Goal: Register for event/course: Register for event/course

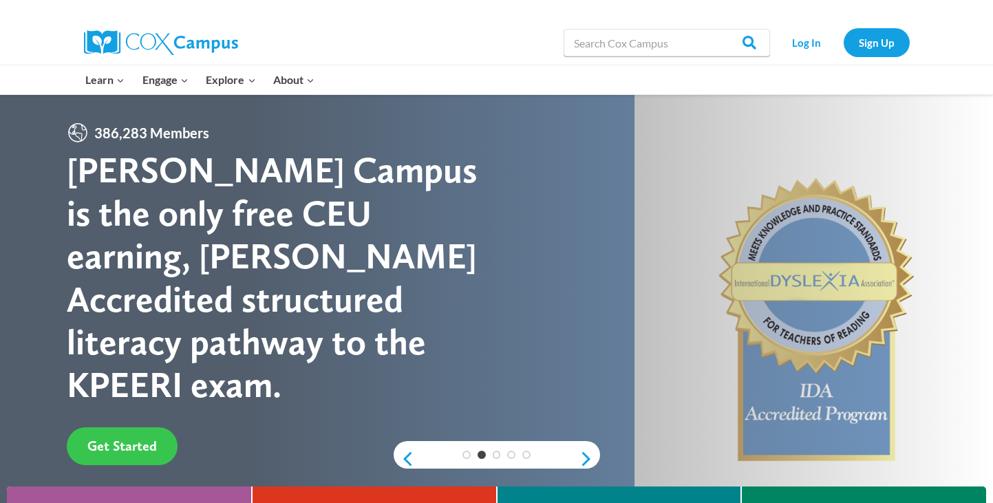
click at [142, 438] on span "Get Started" at bounding box center [122, 446] width 70 height 17
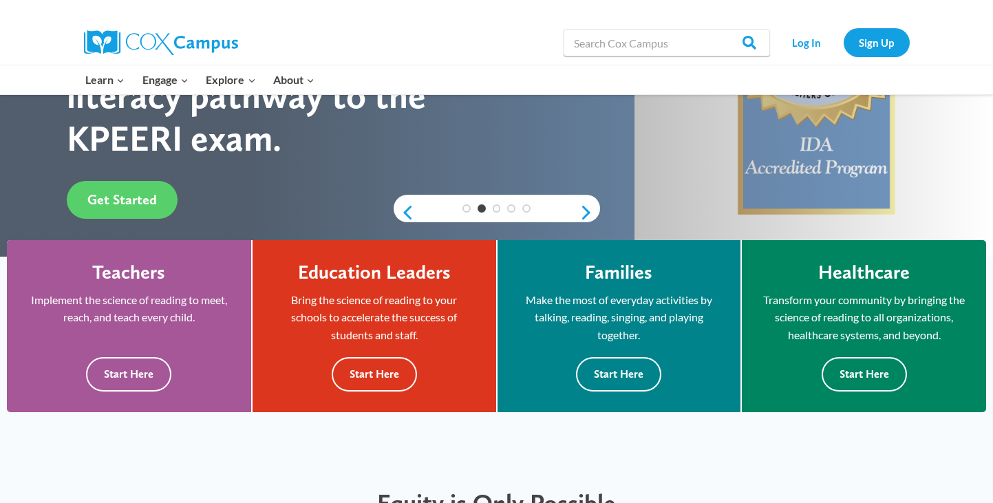
scroll to position [356, 0]
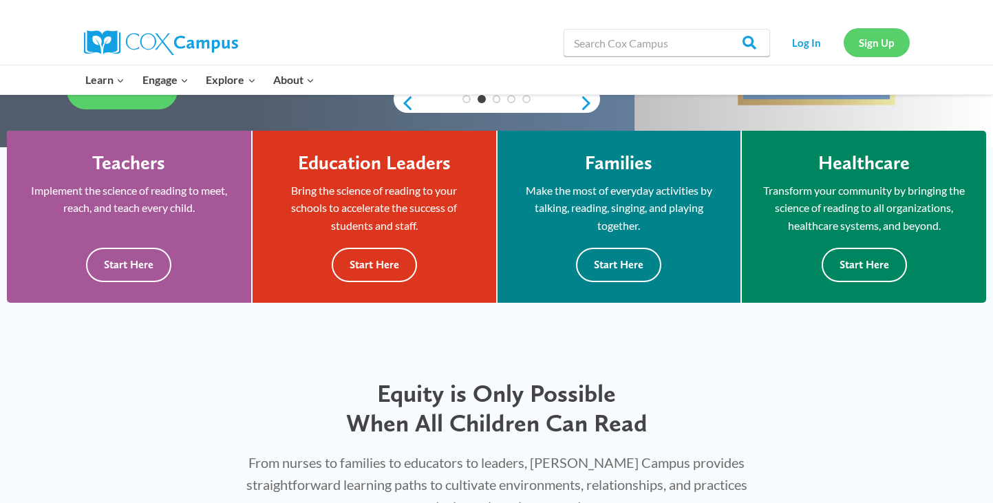
click at [863, 38] on link "Sign Up" at bounding box center [877, 42] width 66 height 28
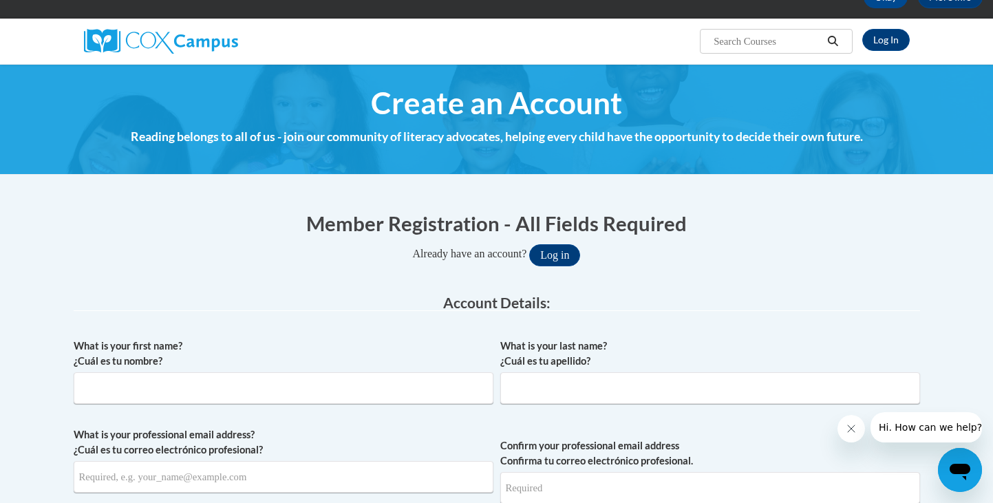
scroll to position [84, 0]
click at [561, 257] on button "Log in" at bounding box center [554, 255] width 51 height 22
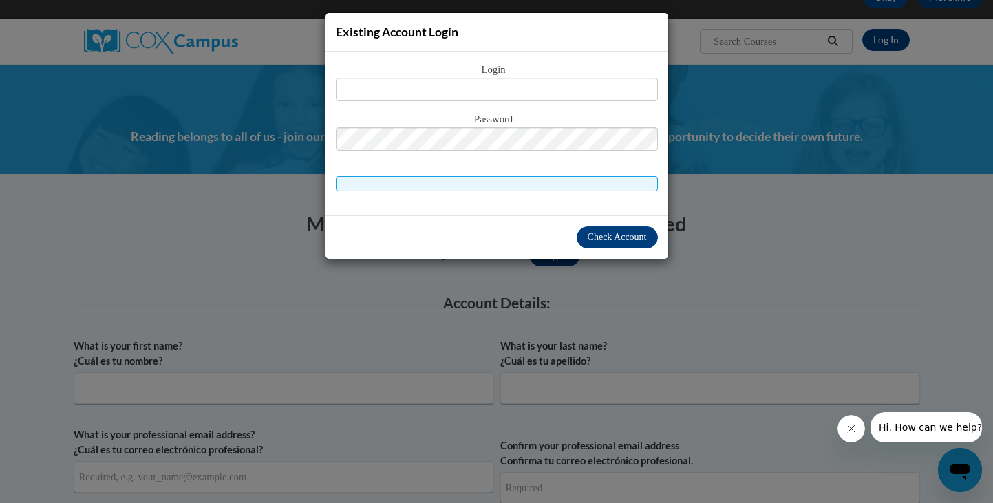
click at [774, 217] on div "Existing Account Login Login Password" at bounding box center [496, 251] width 993 height 503
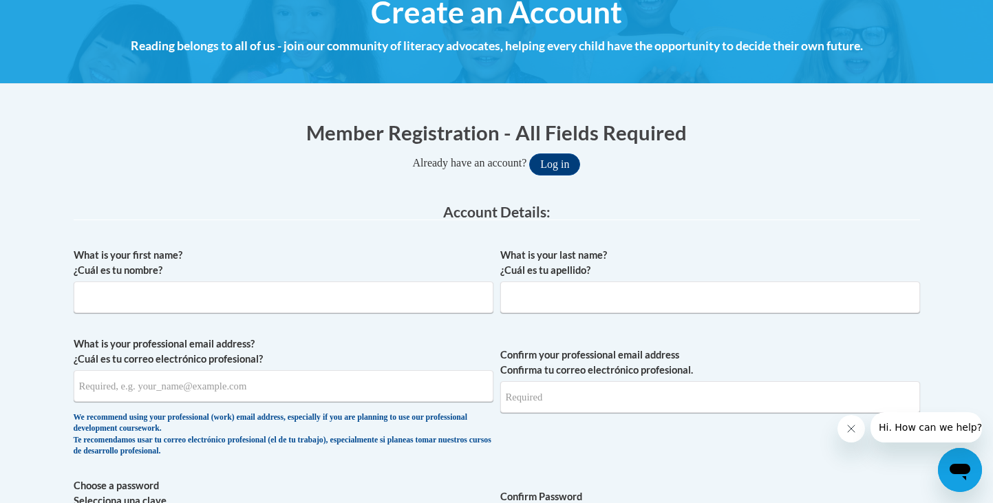
scroll to position [179, 0]
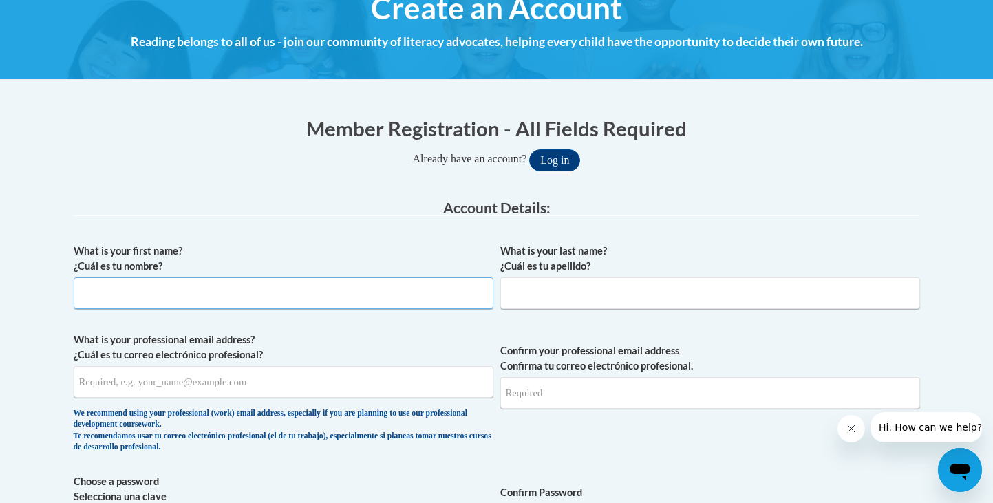
click at [272, 304] on input "What is your first name? ¿Cuál es tu nombre?" at bounding box center [284, 293] width 420 height 32
type input "[PERSON_NAME]"
type input "Glecier"
type input "[EMAIL_ADDRESS][DOMAIN_NAME]"
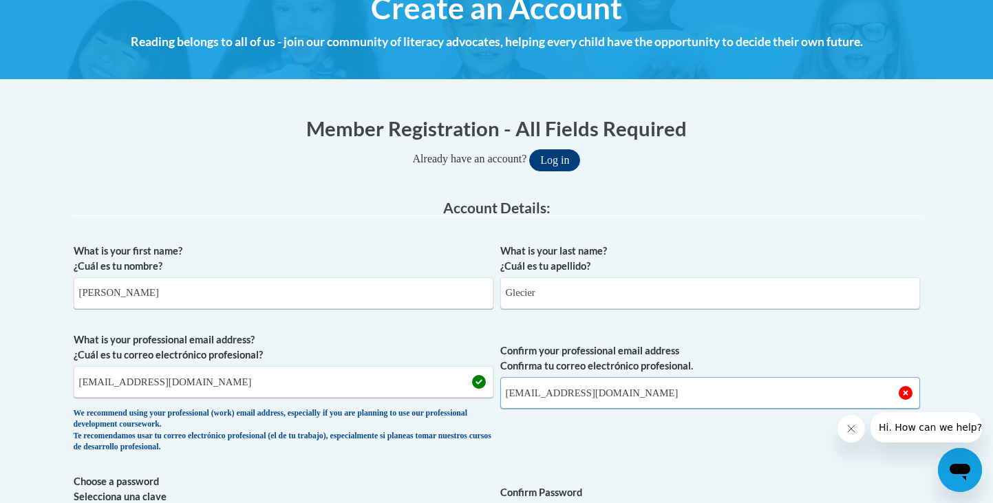
type input "[EMAIL_ADDRESS][DOMAIN_NAME]"
click at [874, 357] on label "Confirm your professional email address Confirma tu correo electrónico profesio…" at bounding box center [710, 358] width 420 height 30
click at [874, 377] on input "[EMAIL_ADDRESS][DOMAIN_NAME]" at bounding box center [710, 393] width 420 height 32
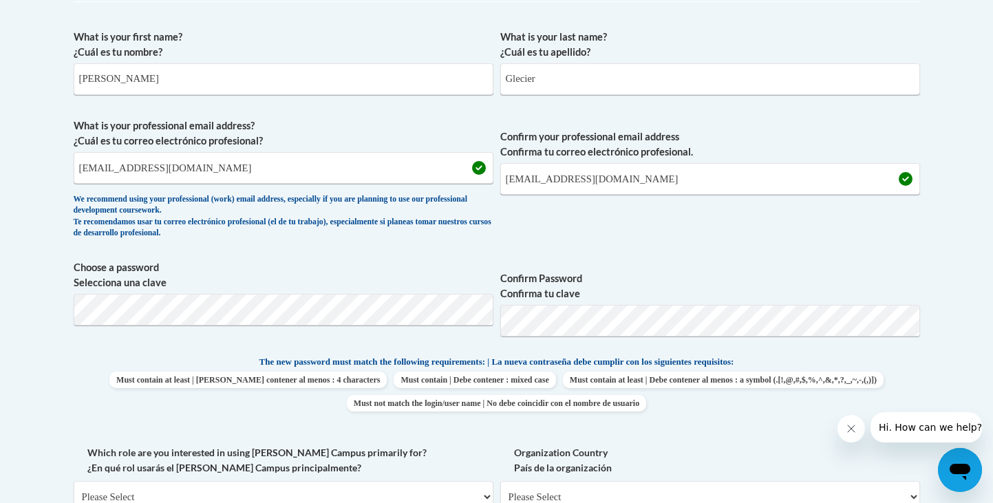
scroll to position [0, 0]
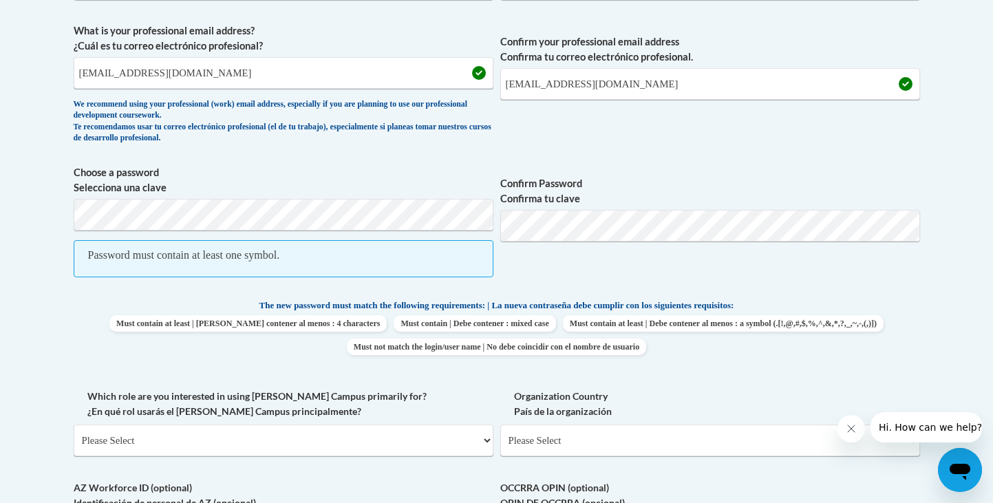
scroll to position [483, 0]
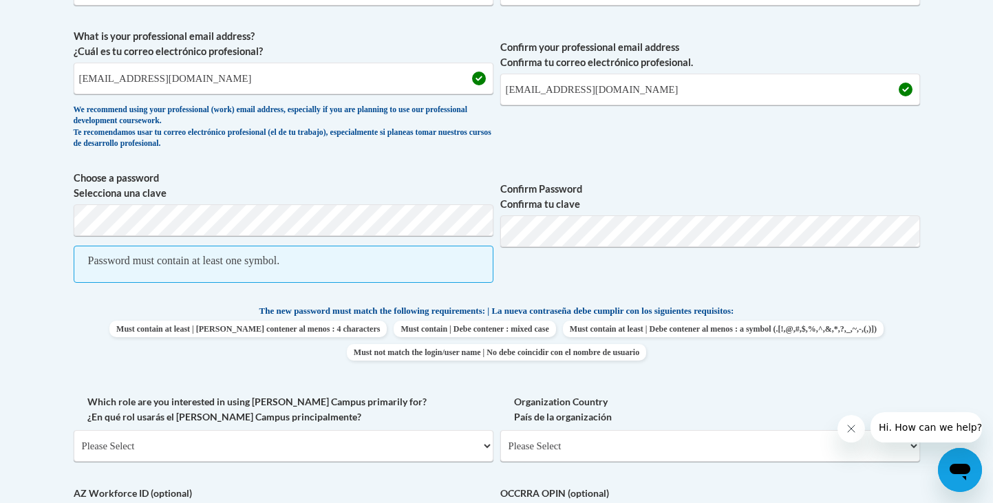
click at [114, 175] on label "Choose a password Selecciona una clave" at bounding box center [284, 186] width 420 height 30
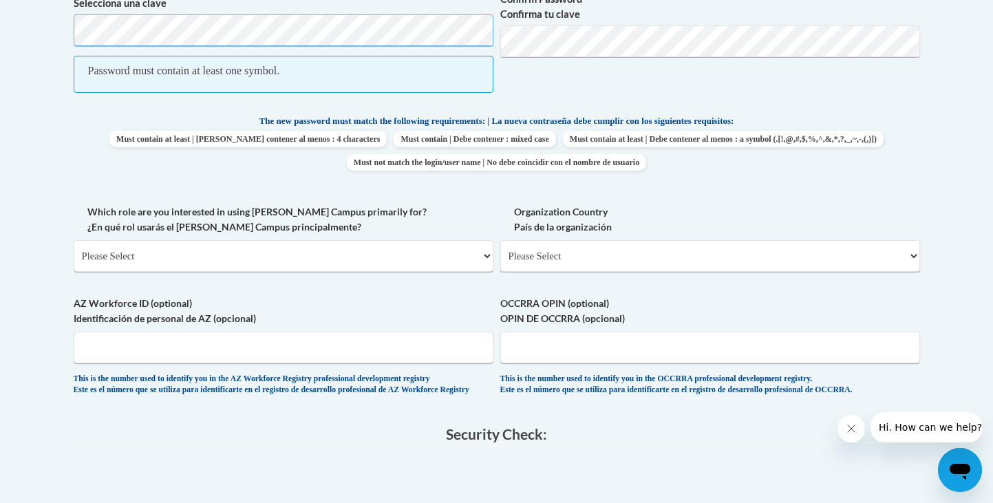
scroll to position [553, 0]
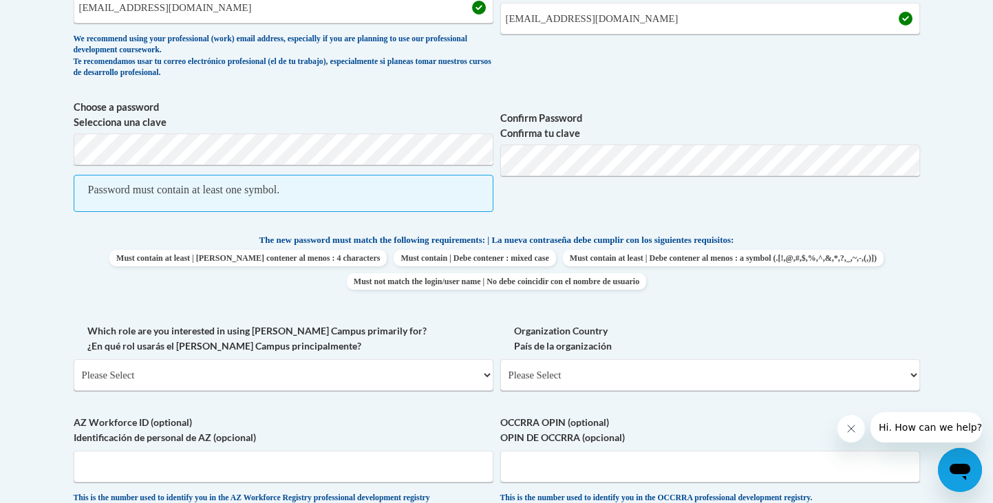
click at [294, 127] on label "Choose a password Selecciona una clave" at bounding box center [284, 115] width 420 height 30
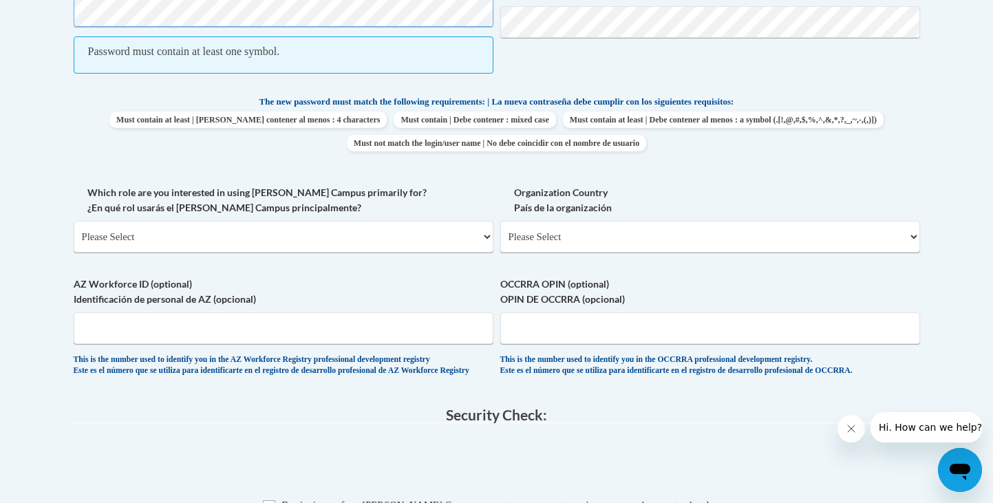
scroll to position [523, 0]
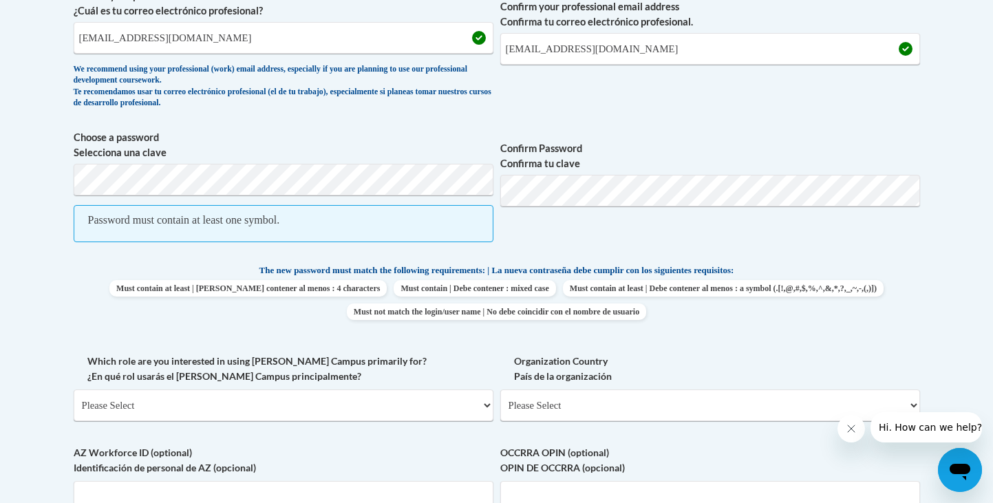
click at [116, 135] on label "Choose a password Selecciona una clave" at bounding box center [284, 145] width 420 height 30
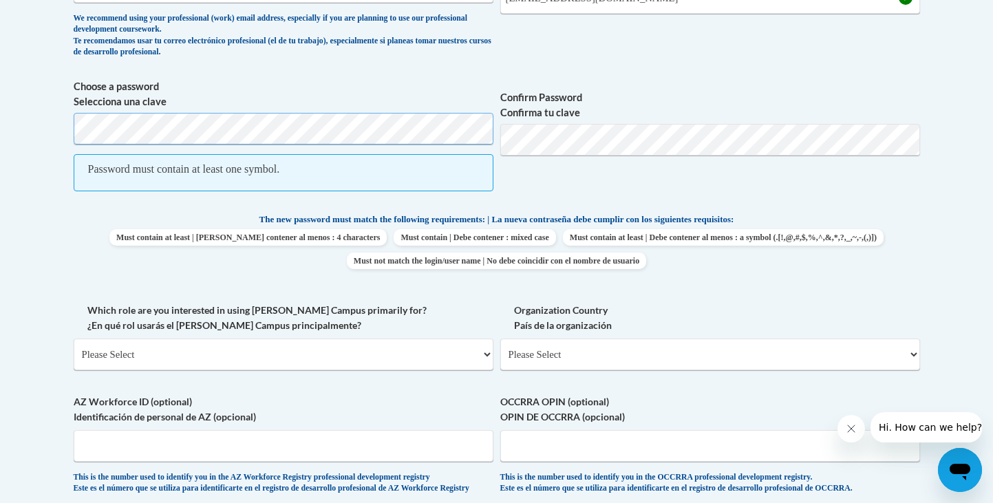
scroll to position [567, 0]
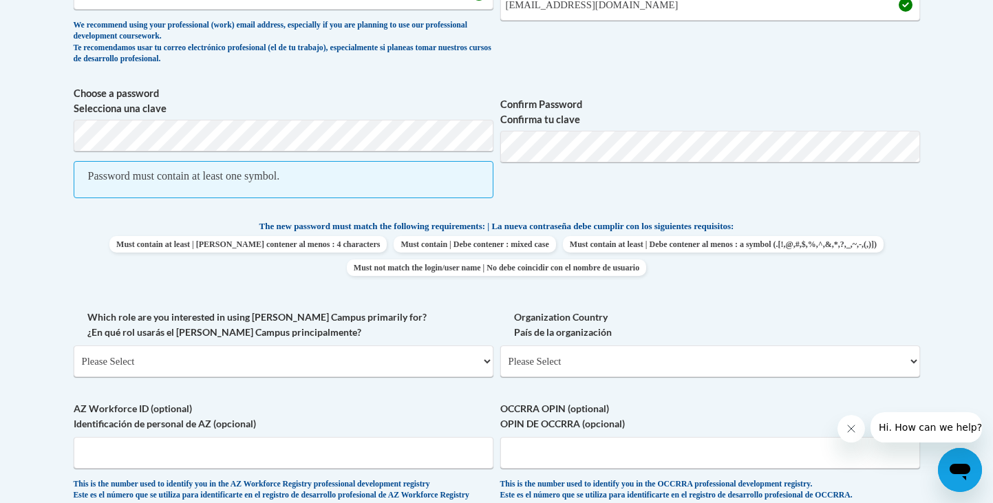
click at [244, 189] on span "Password must contain at least one symbol." at bounding box center [284, 179] width 420 height 37
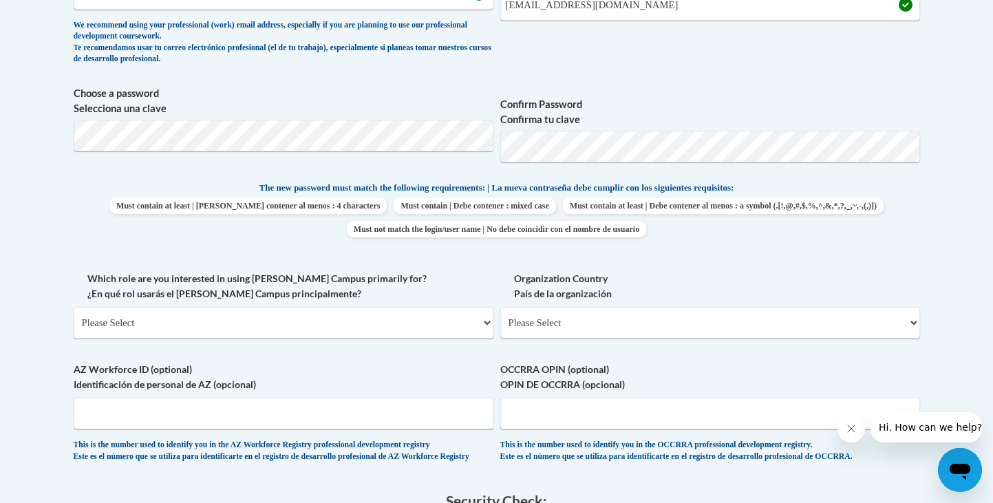
click at [805, 245] on div "What is your first name? ¿Cuál es tu nombre? Brianna What is your last name? ¿C…" at bounding box center [497, 163] width 847 height 628
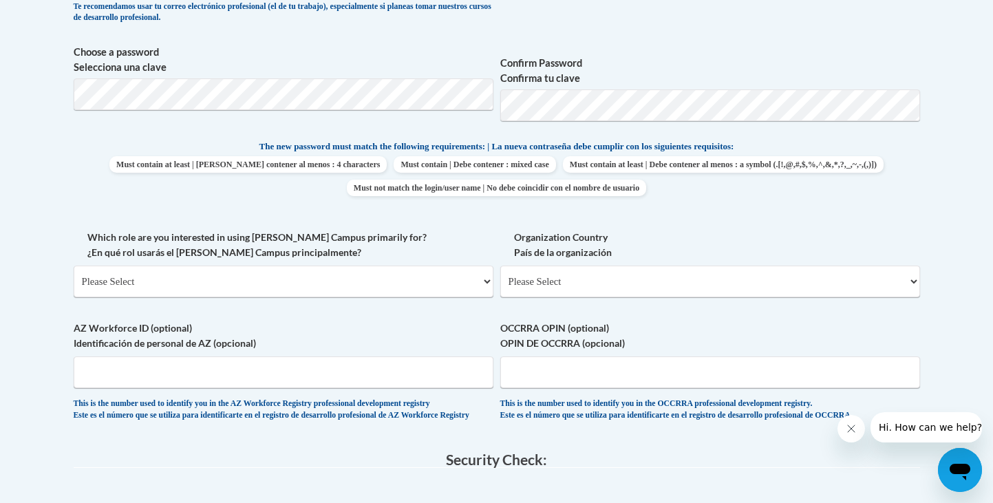
scroll to position [637, 0]
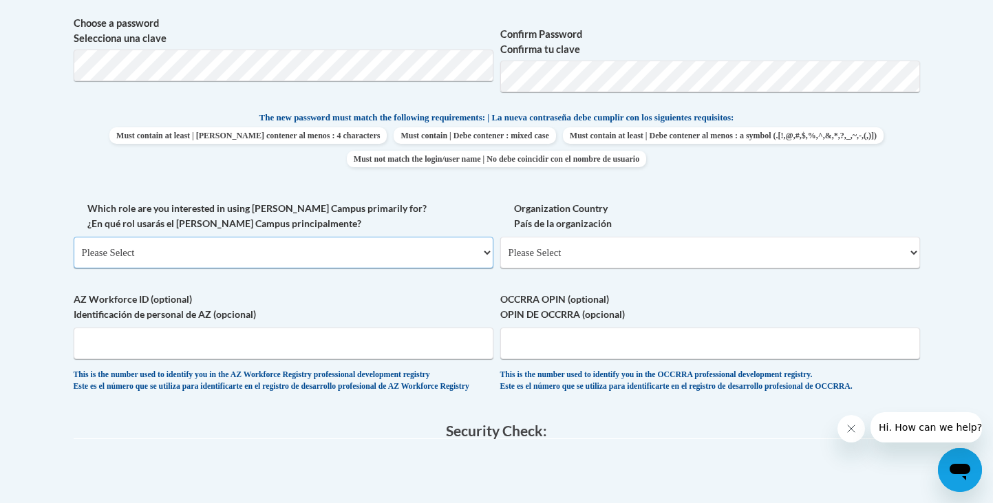
select select "5a18ea06-2b54-4451-96f2-d152daf9eac5"
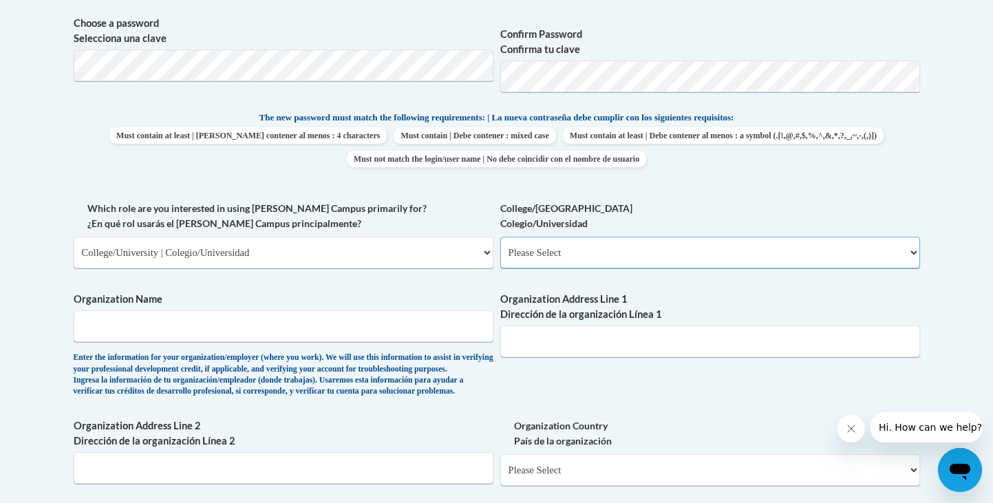
select select "99b32b07-cffc-426c-8bf6-0cd77760d84b"
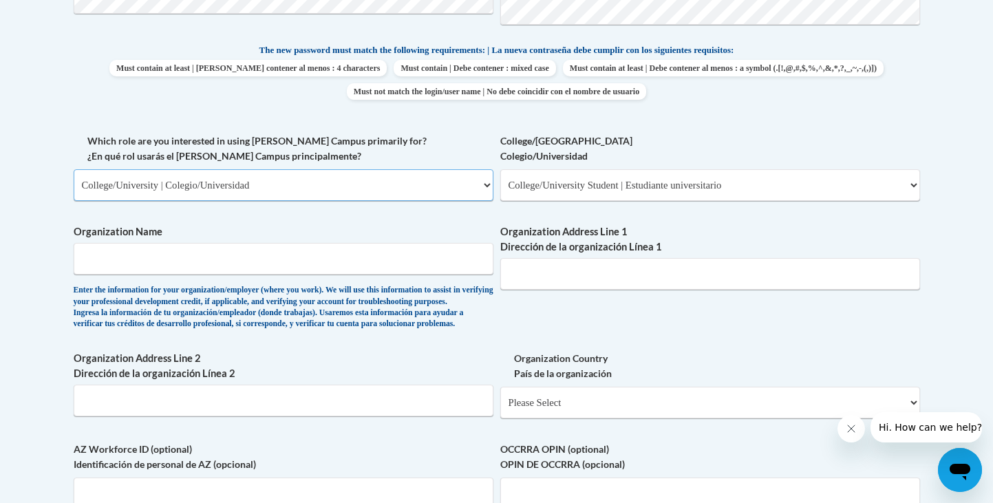
scroll to position [705, 0]
type input "c"
type input "Covenant College"
drag, startPoint x: 600, startPoint y: 266, endPoint x: 441, endPoint y: 266, distance: 159.7
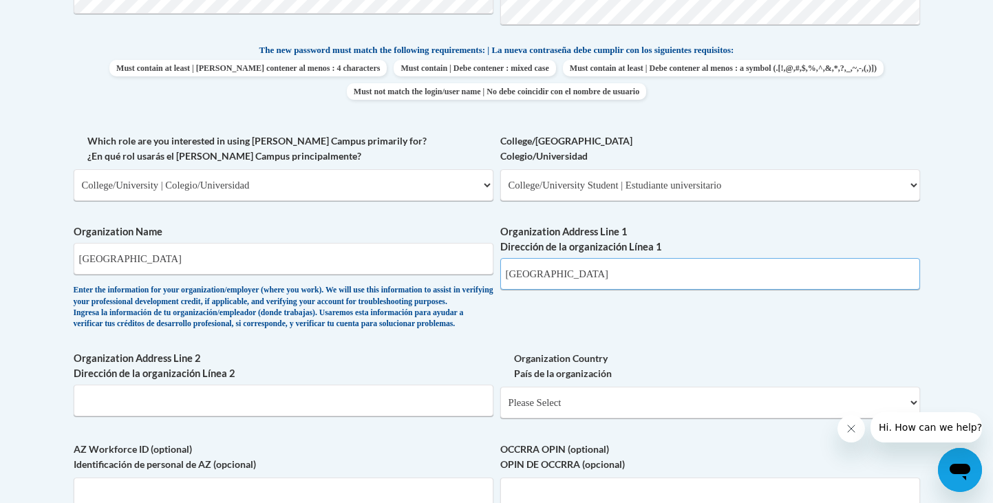
click at [441, 266] on div "What is your first name? ¿Cuál es tu nombre? Brianna What is your last name? ¿C…" at bounding box center [497, 133] width 847 height 845
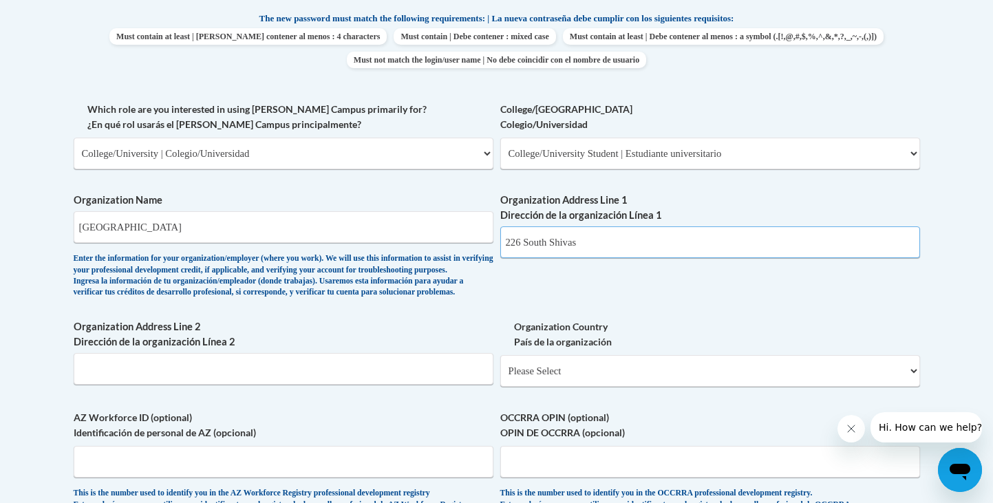
scroll to position [747, 0]
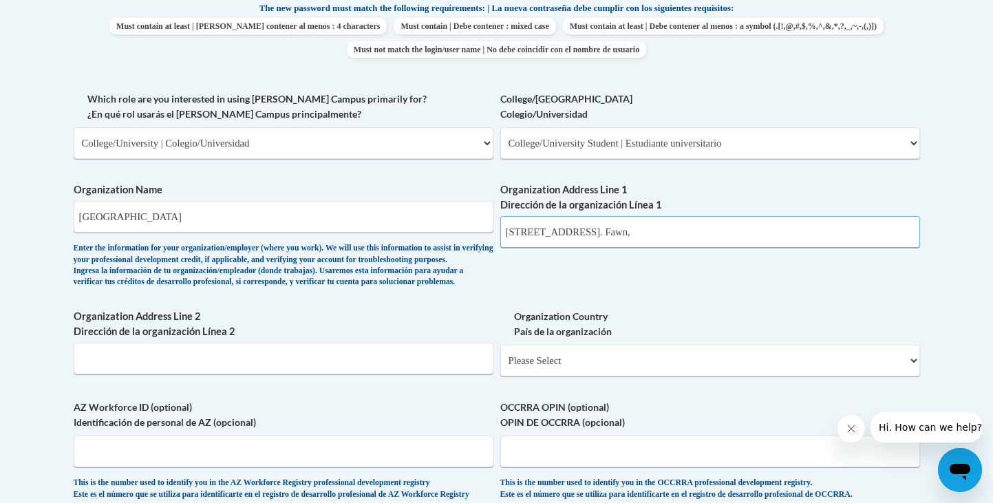
click at [622, 220] on input "226 South Shivas, Rising. Fawn," at bounding box center [710, 232] width 420 height 32
click at [650, 225] on input "226 South Shivas, Rising Fawn," at bounding box center [710, 232] width 420 height 32
type input "226 South Shivas, Rising Fawn, GA"
click at [653, 240] on div "Organization Address Line 1 Dirección de la organización Línea 1 226 South Shiv…" at bounding box center [710, 220] width 420 height 76
click at [266, 374] on input "Organization Address Line 2 Dirección de la organización Línea 2" at bounding box center [284, 359] width 420 height 32
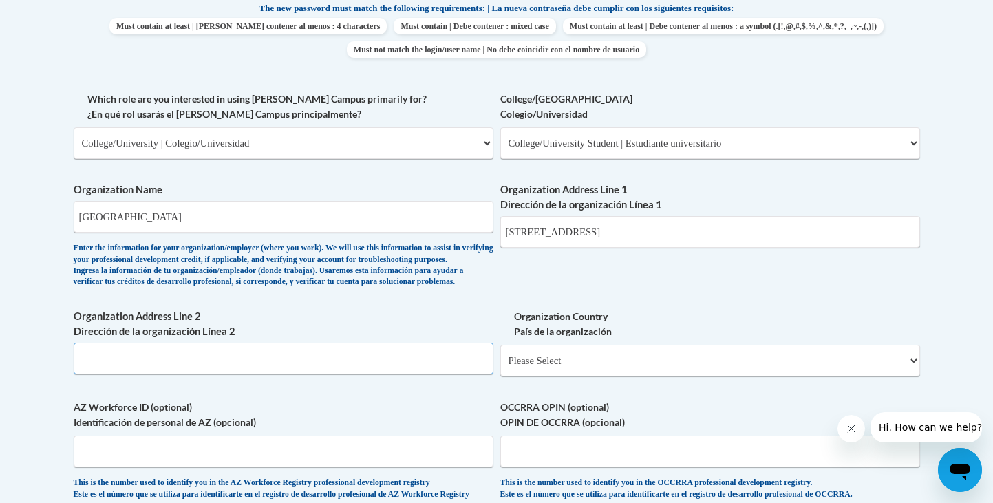
scroll to position [757, 0]
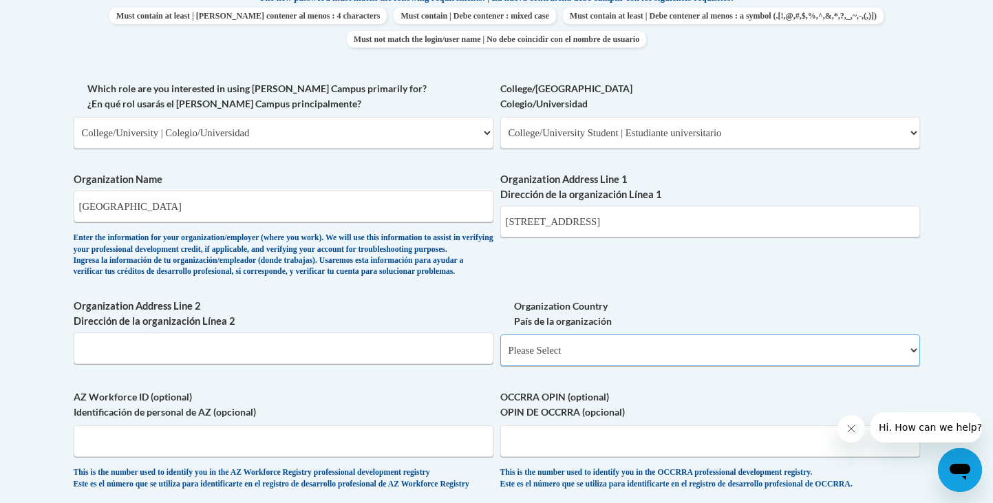
select select "ad49bcad-a171-4b2e-b99c-48b446064914"
select select
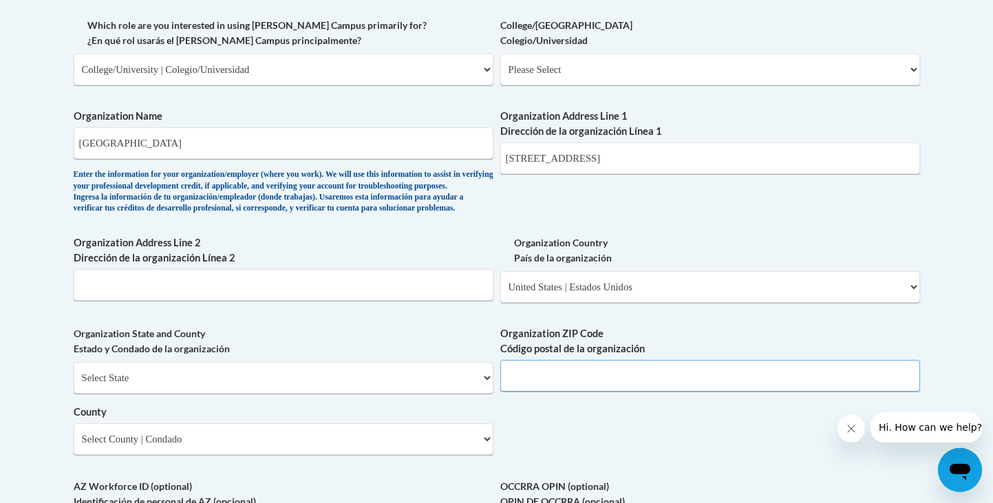
scroll to position [792, 0]
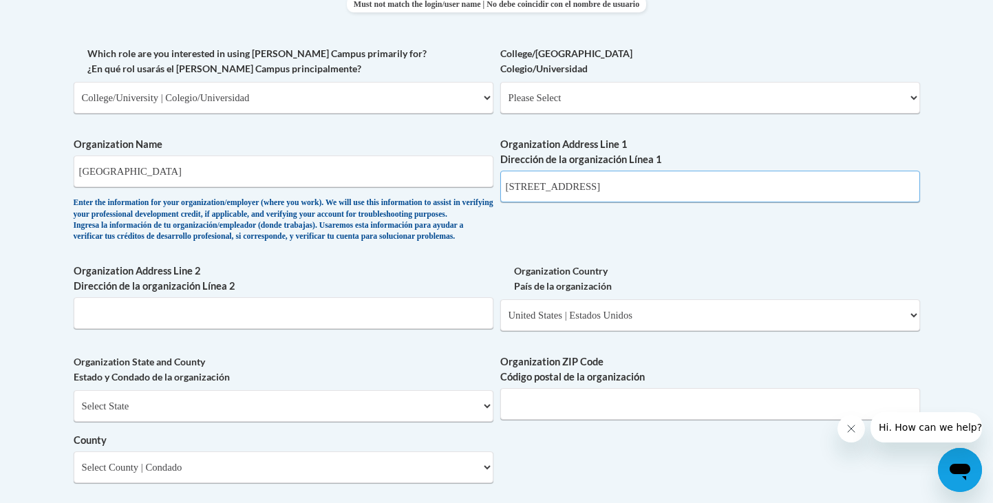
drag, startPoint x: 675, startPoint y: 173, endPoint x: 471, endPoint y: 171, distance: 203.8
click at [471, 171] on div "What is your first name? ¿Cuál es tu nombre? Brianna What is your last name? ¿C…" at bounding box center [497, 122] width 847 height 998
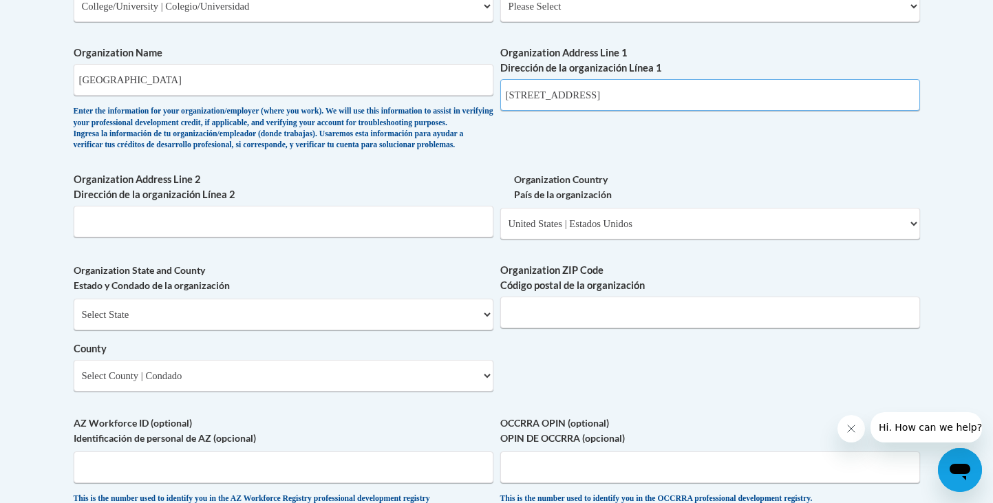
scroll to position [980, 0]
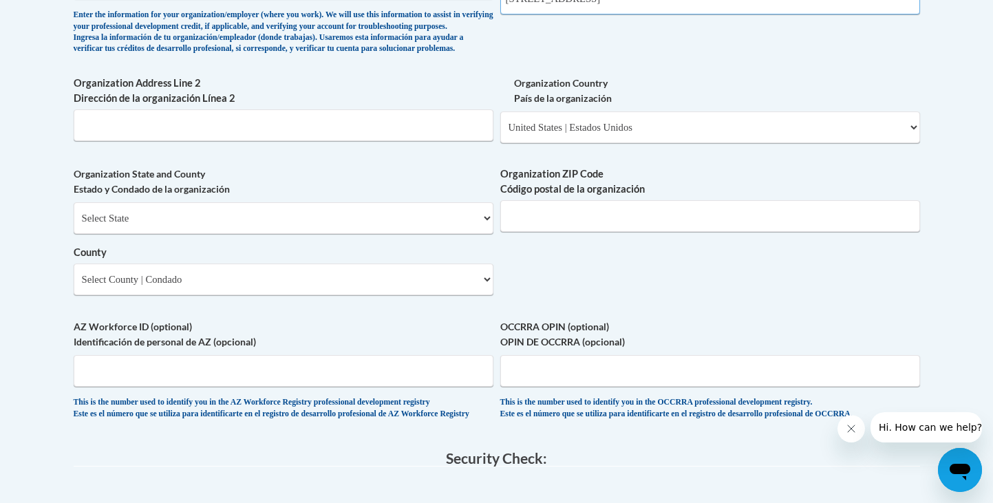
type input "14049 Scenic Hwy, Lookout Mountian"
select select "Georgia"
click at [544, 215] on input "Organization ZIP Code Código postal de la organización" at bounding box center [710, 216] width 420 height 32
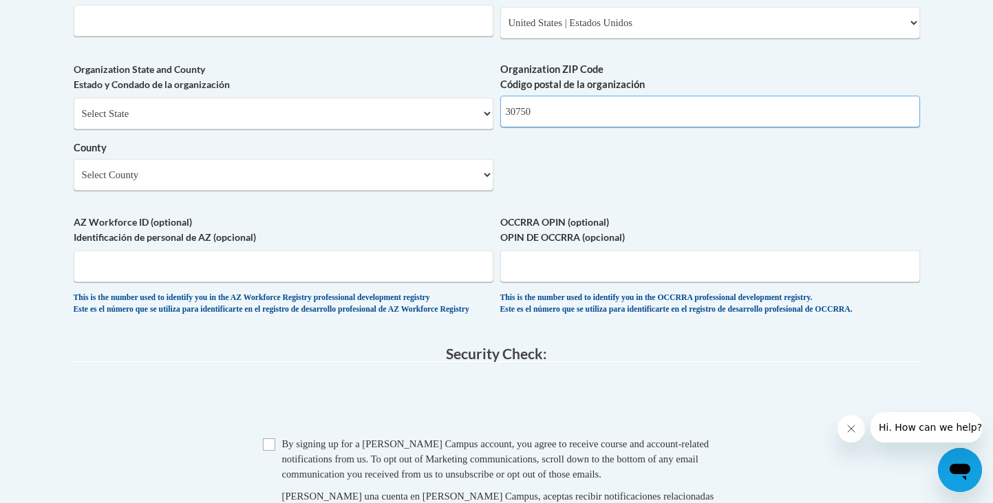
scroll to position [1087, 0]
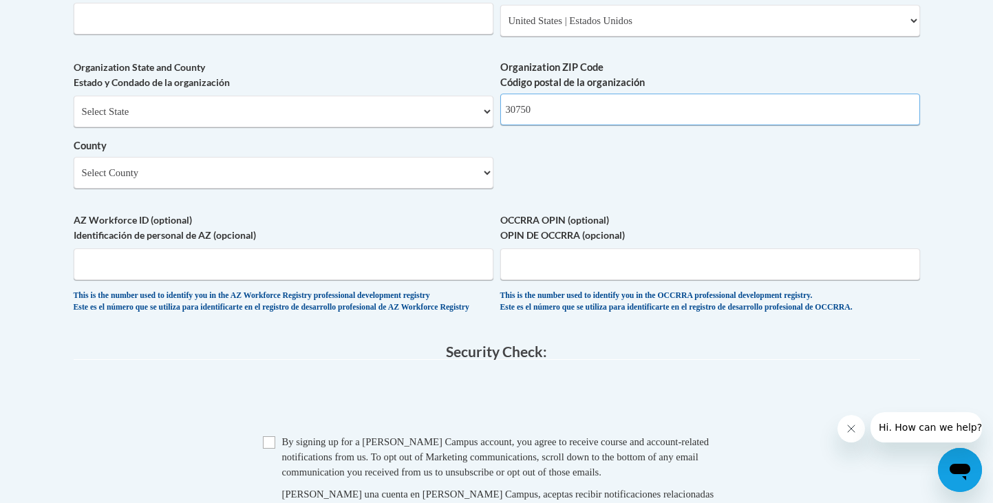
type input "30750"
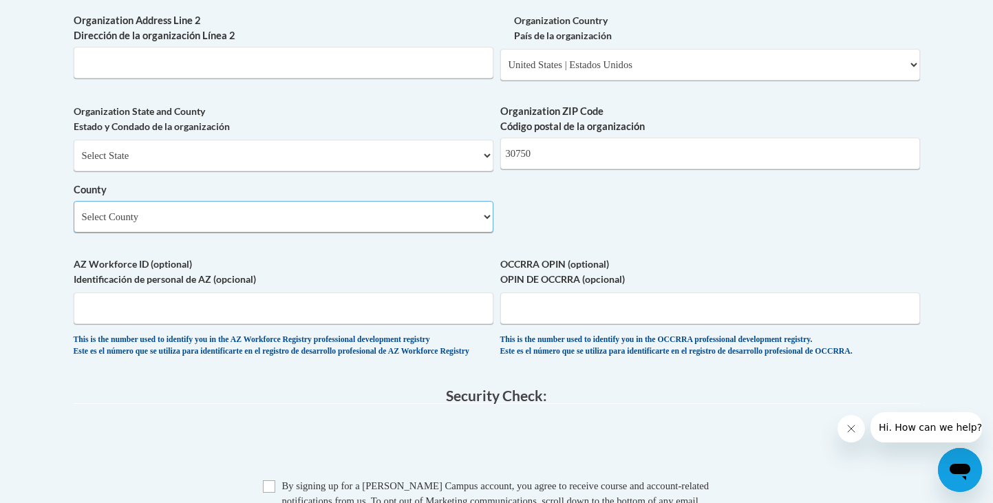
scroll to position [1039, 0]
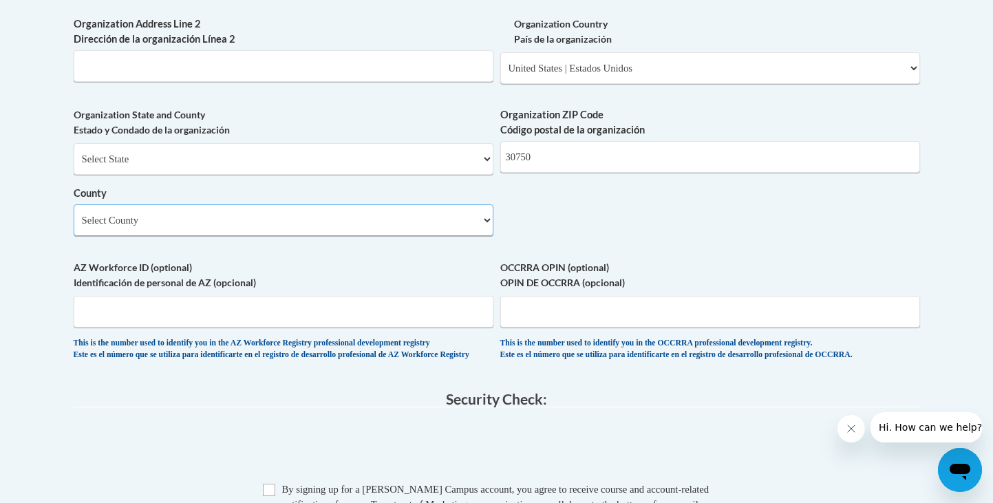
select select "Dade"
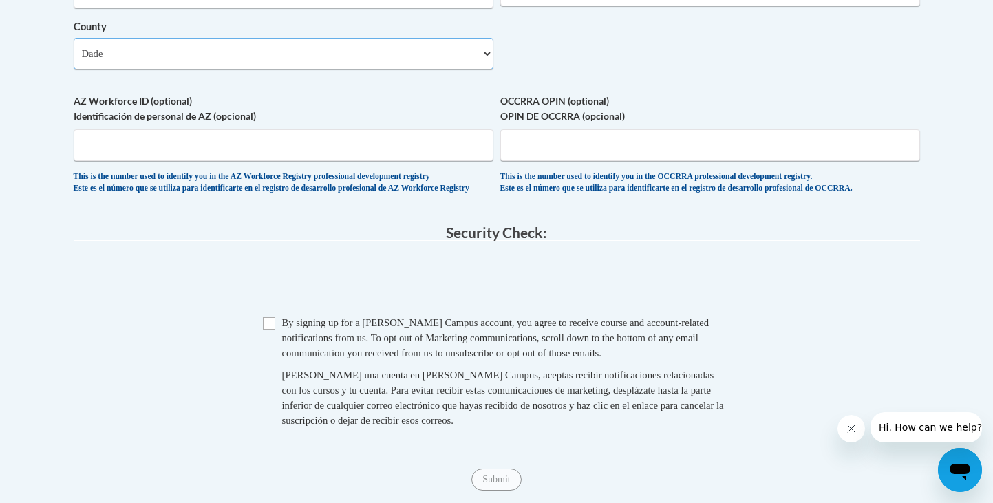
scroll to position [1218, 0]
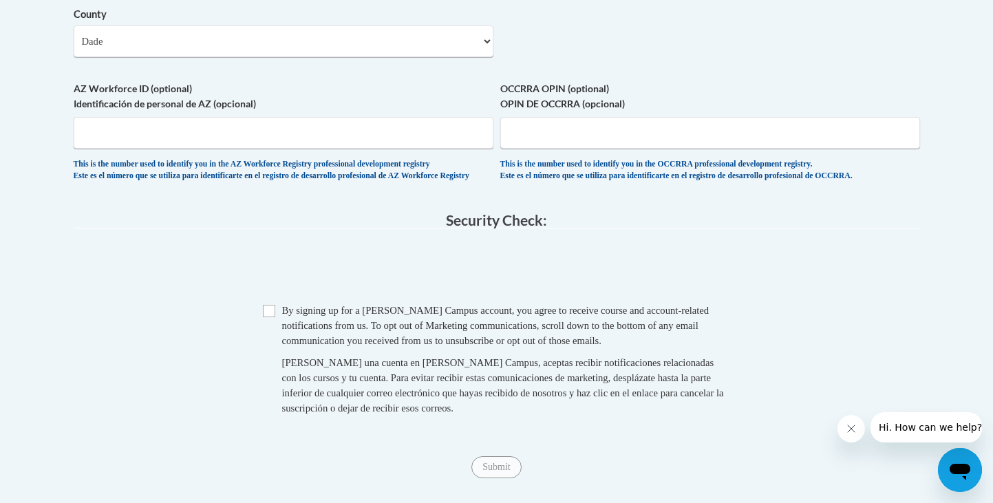
click at [275, 317] on input "Checkbox" at bounding box center [269, 311] width 12 height 12
checkbox input "true"
click at [486, 466] on input "Submit" at bounding box center [497, 467] width 50 height 22
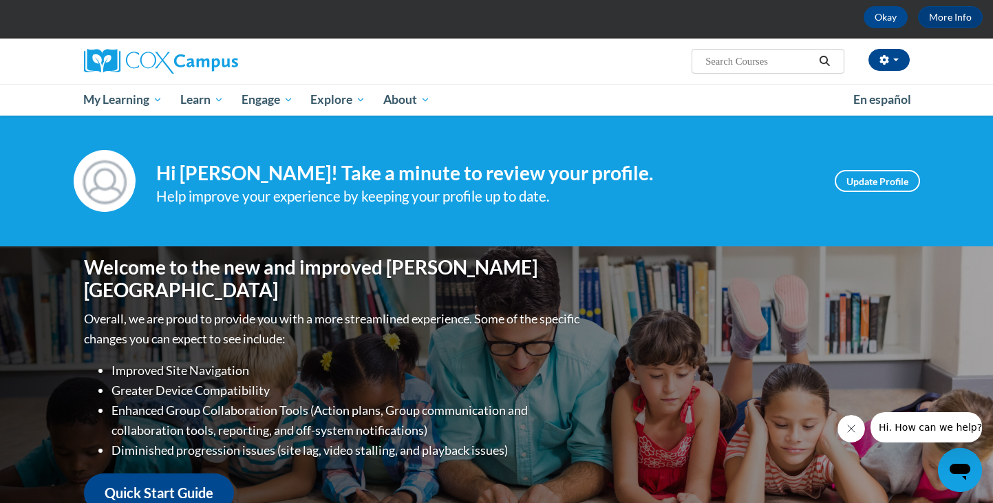
scroll to position [105, 0]
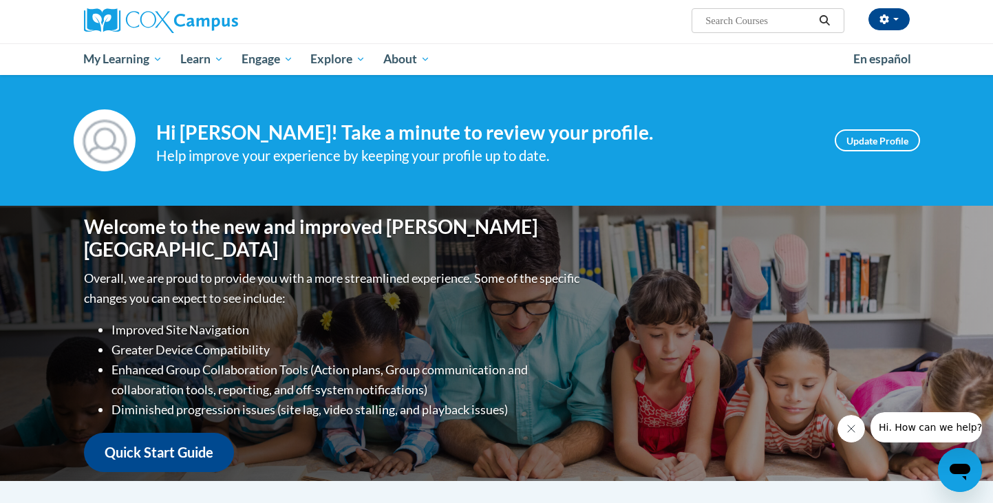
click at [187, 450] on link "Quick Start Guide" at bounding box center [159, 452] width 150 height 39
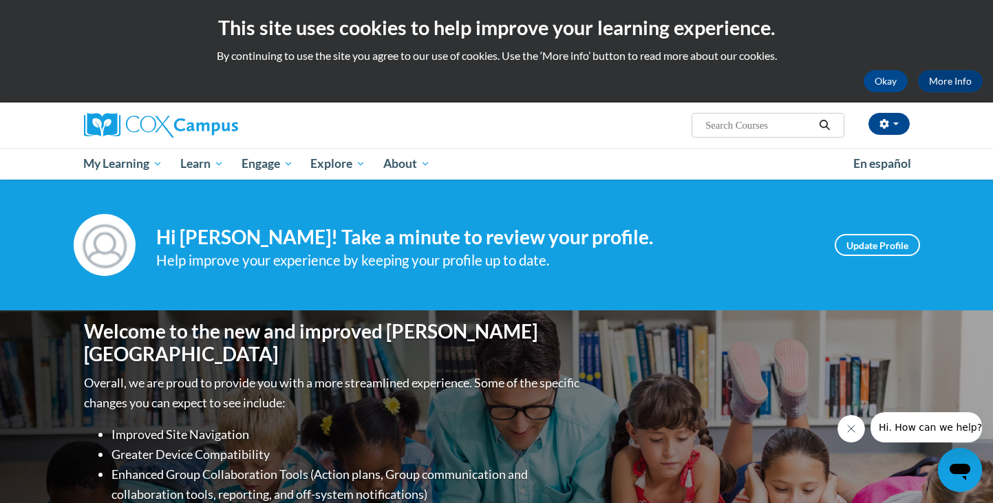
click at [754, 123] on input "Search..." at bounding box center [759, 125] width 110 height 17
type input "teaching writing"
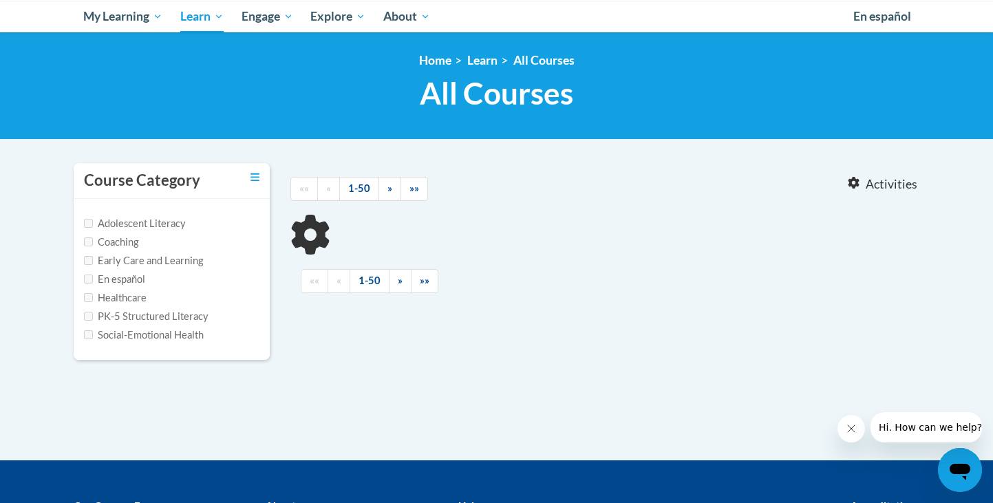
scroll to position [229, 0]
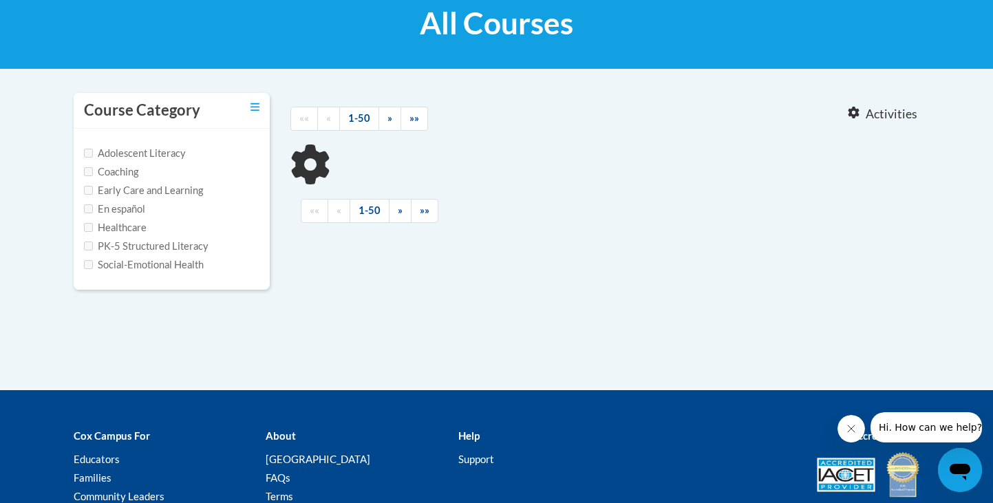
type input "teaching writing"
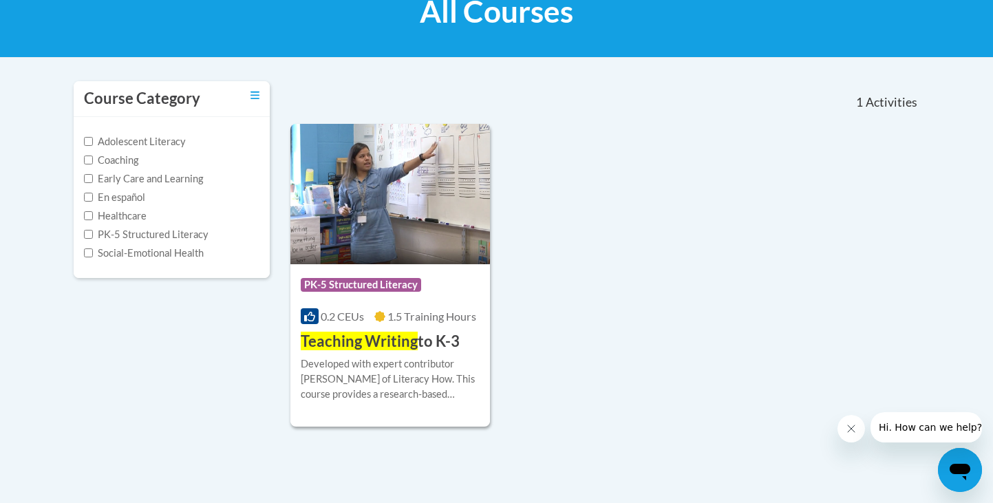
click at [418, 276] on div "Course Category: PK-5 Structured Literacy" at bounding box center [391, 286] width 180 height 31
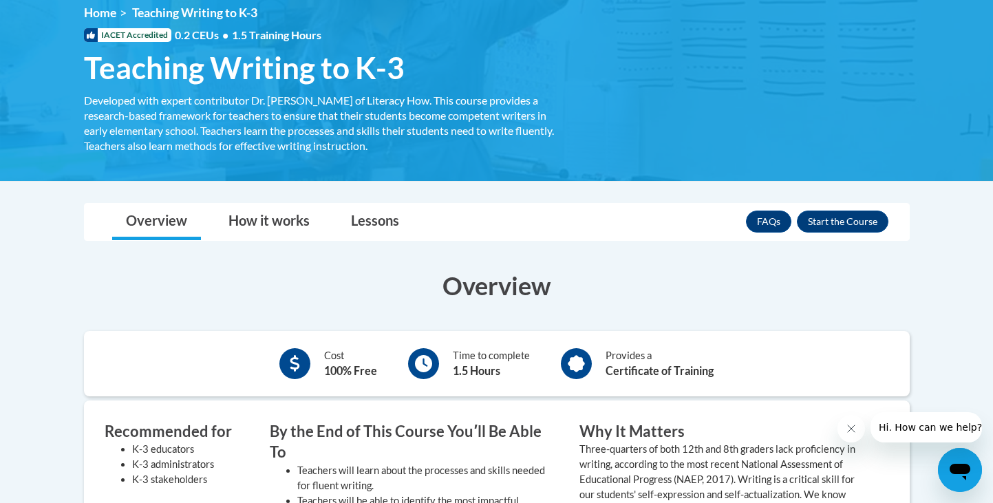
scroll to position [193, 0]
